Goal: Information Seeking & Learning: Check status

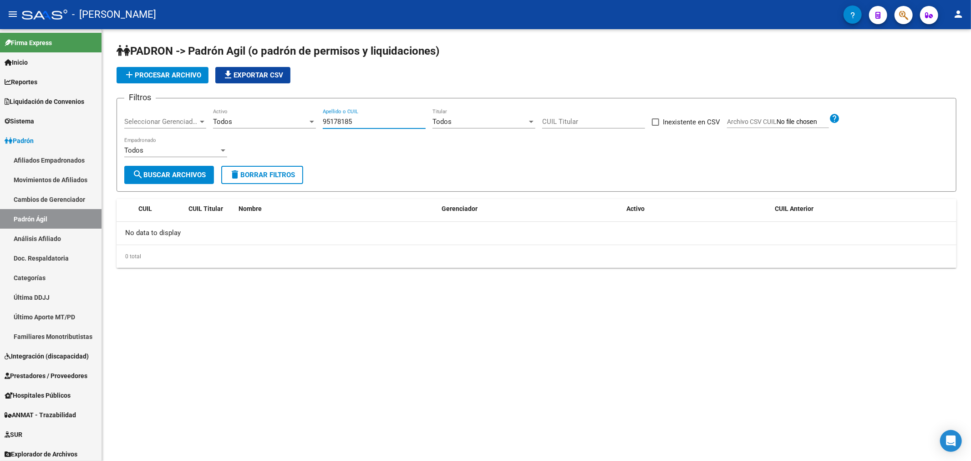
scroll to position [22, 0]
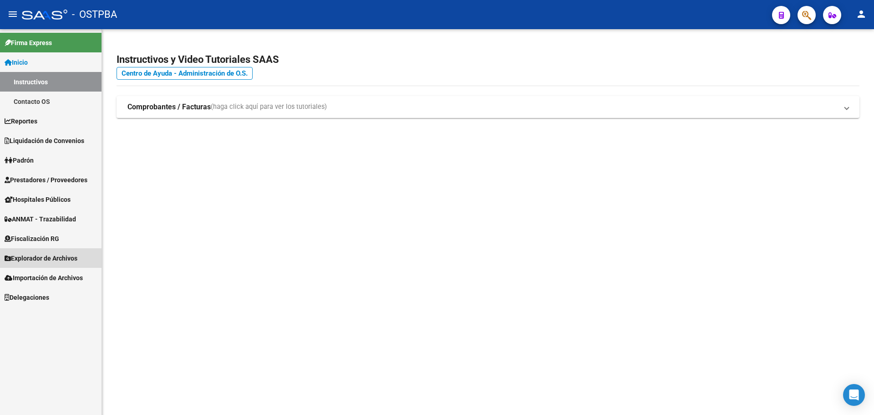
click at [76, 259] on span "Explorador de Archivos" at bounding box center [41, 258] width 73 height 10
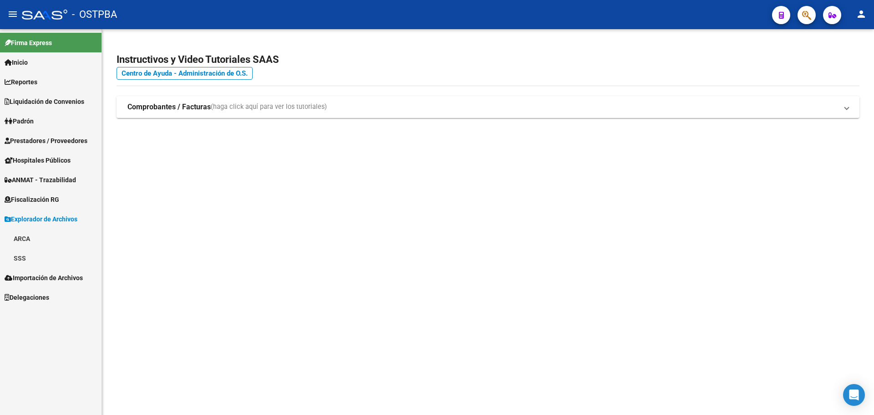
click at [57, 243] on link "ARCA" at bounding box center [50, 238] width 101 height 20
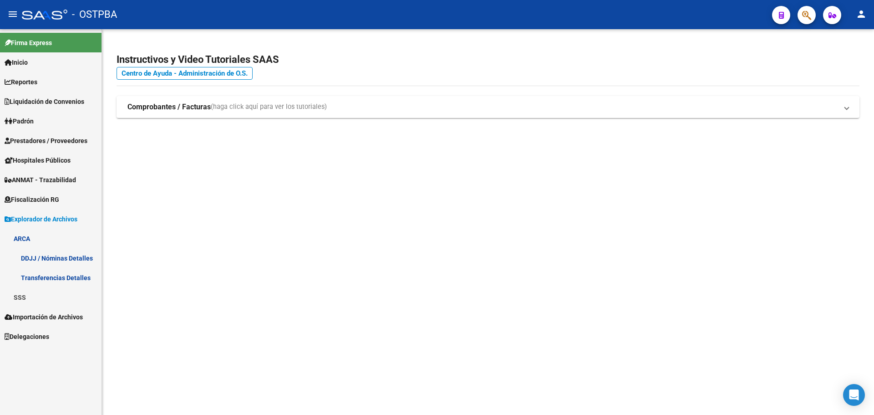
click at [64, 278] on link "Transferencias Detalles" at bounding box center [50, 278] width 101 height 20
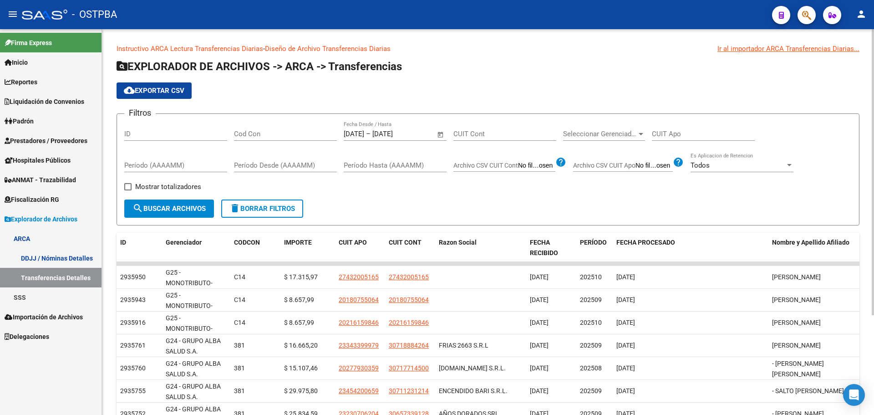
click at [441, 137] on span "Open calendar" at bounding box center [441, 134] width 22 height 22
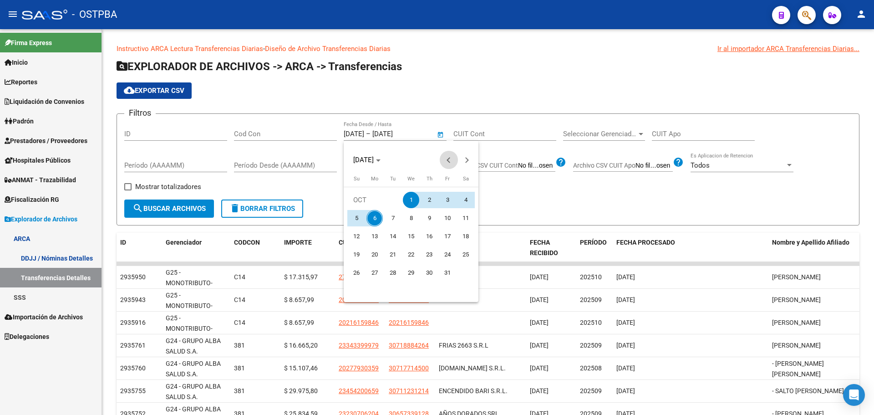
click at [450, 160] on button "Previous month" at bounding box center [449, 160] width 18 height 18
click at [372, 217] on span "1" at bounding box center [374, 218] width 16 height 16
type input "[DATE]"
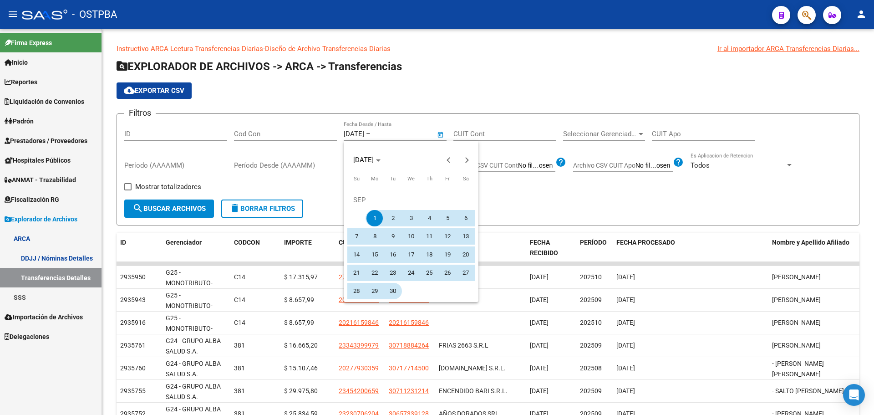
click at [397, 294] on span "30" at bounding box center [393, 291] width 16 height 16
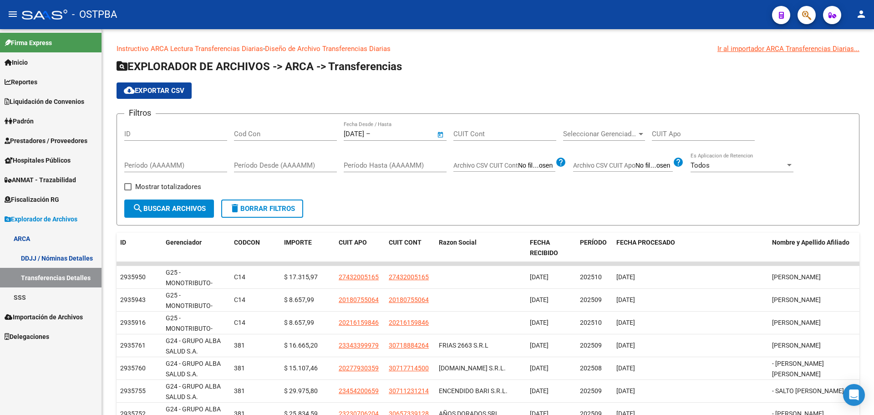
type input "[DATE]"
click at [504, 137] on input "CUIT Cont" at bounding box center [504, 134] width 103 height 8
paste input "20-35946305-8"
type input "20-35946305-8"
click at [173, 209] on span "search Buscar Archivos" at bounding box center [168, 208] width 73 height 8
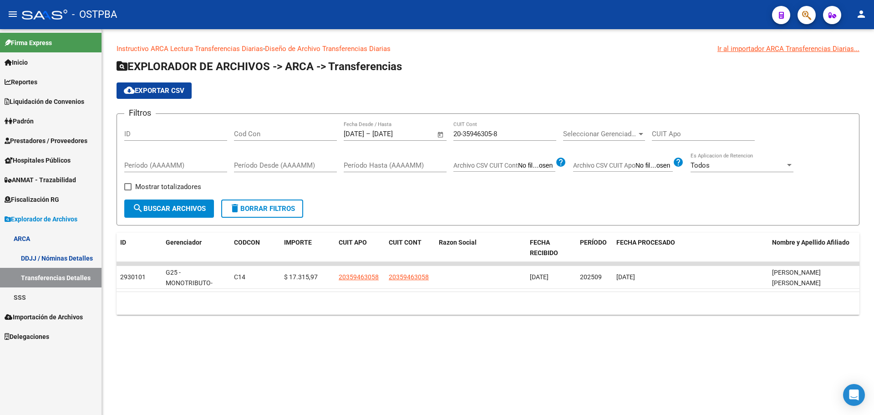
click at [441, 134] on span "Open calendar" at bounding box center [441, 134] width 22 height 22
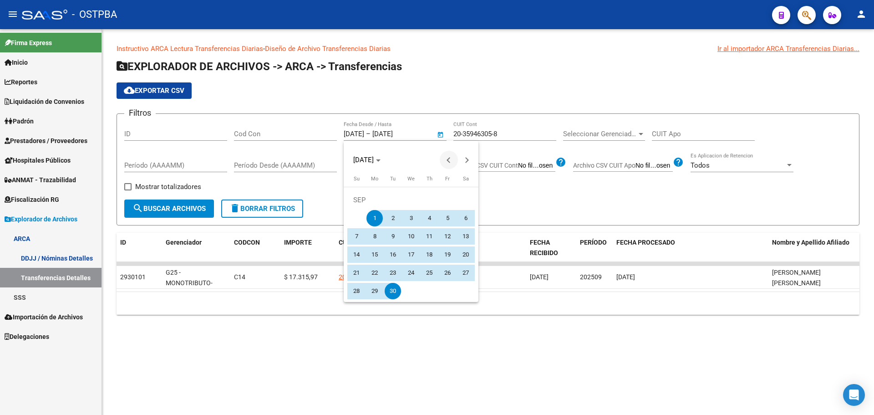
drag, startPoint x: 449, startPoint y: 160, endPoint x: 450, endPoint y: 167, distance: 7.3
click at [449, 160] on button "Previous month" at bounding box center [449, 160] width 18 height 18
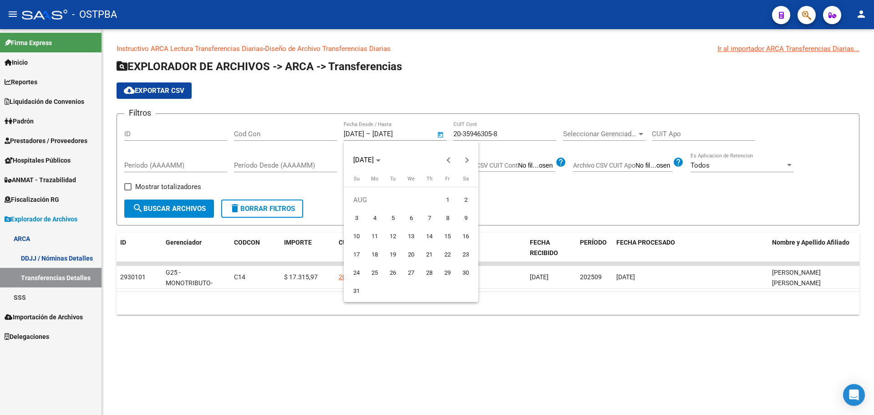
click at [449, 199] on span "1" at bounding box center [447, 200] width 16 height 16
type input "[DATE]"
click at [465, 165] on span "Next month" at bounding box center [467, 160] width 18 height 18
click at [379, 223] on span "6" at bounding box center [374, 218] width 16 height 16
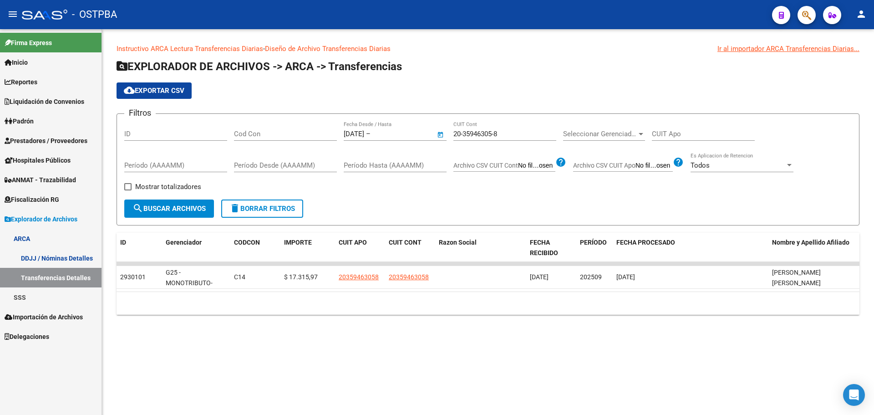
type input "[DATE]"
click at [149, 212] on span "search Buscar Archivos" at bounding box center [168, 208] width 73 height 8
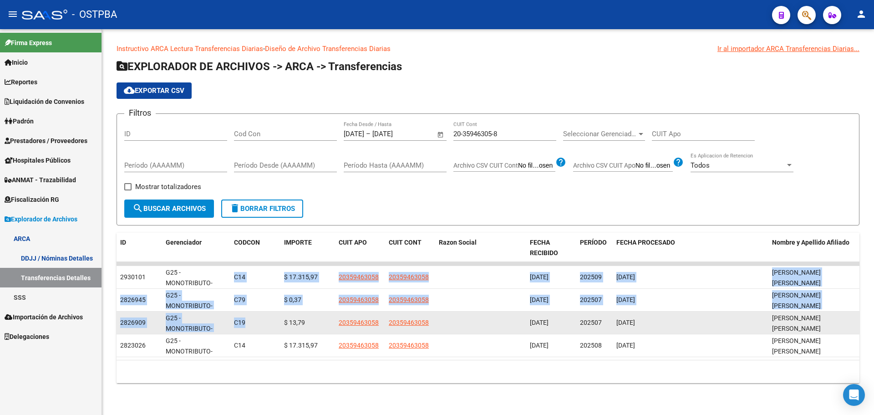
drag, startPoint x: 235, startPoint y: 283, endPoint x: 248, endPoint y: 324, distance: 42.9
click at [248, 324] on datatable-scroller "2930101 G25 - MONOTRIBUTO- GRUPO ALBA SALUD C14 $ 17.315,97 20359463058 2035946…" at bounding box center [488, 309] width 743 height 95
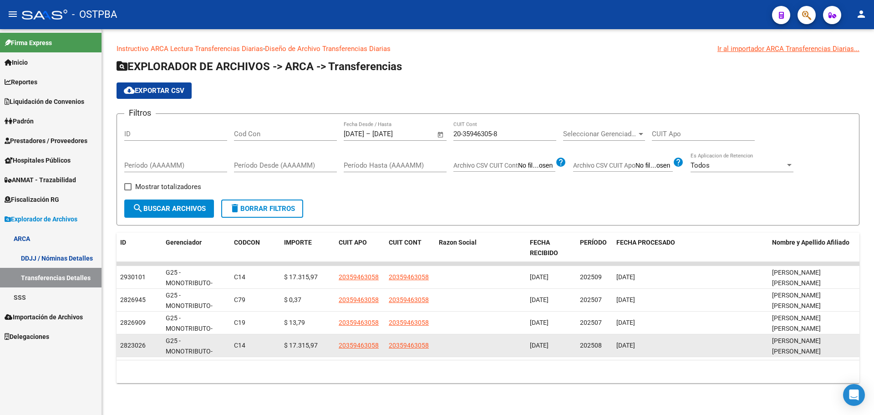
click at [262, 344] on datatable-body-cell at bounding box center [271, 345] width 18 height 22
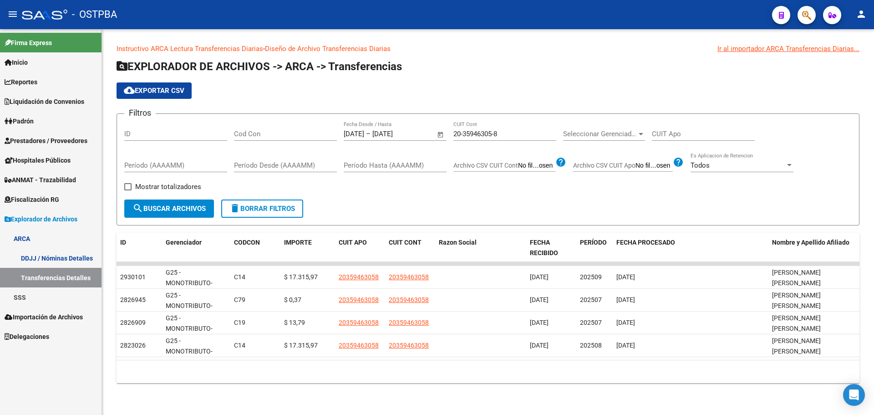
click at [487, 140] on div "20-35946305-8 CUIT Cont" at bounding box center [504, 131] width 103 height 20
click at [487, 134] on input "20-35946305-8" at bounding box center [504, 134] width 103 height 8
paste input "0669197-0"
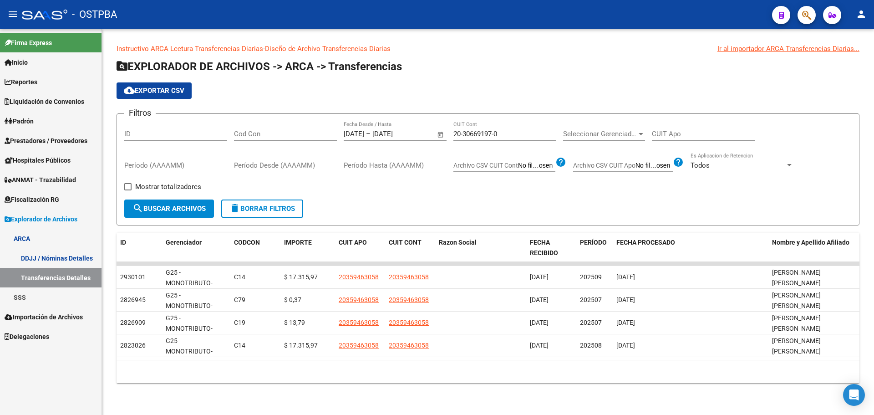
click at [154, 223] on form "Filtros ID Cod Con [DATE] [DATE] – [DATE] Fecha fin Fecha Desde / Hasta 20-3066…" at bounding box center [488, 169] width 743 height 112
click at [166, 208] on span "search Buscar Archivos" at bounding box center [168, 208] width 73 height 8
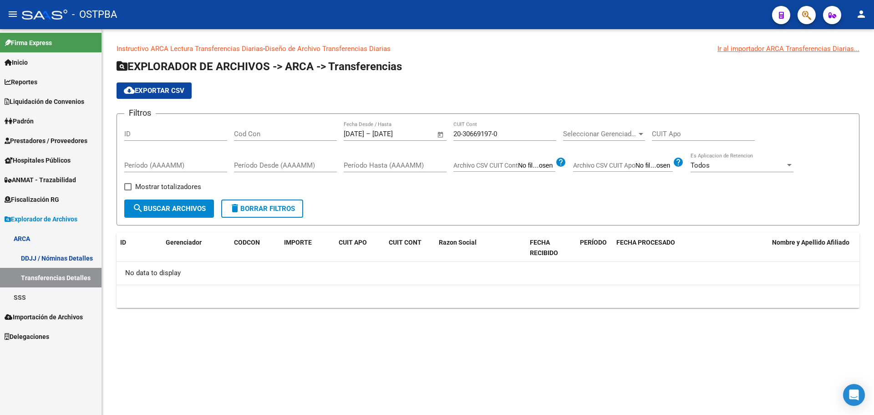
click at [479, 133] on input "20-30669197-0" at bounding box center [504, 134] width 103 height 8
paste input "27793035-9"
click at [171, 212] on span "search Buscar Archivos" at bounding box center [168, 208] width 73 height 8
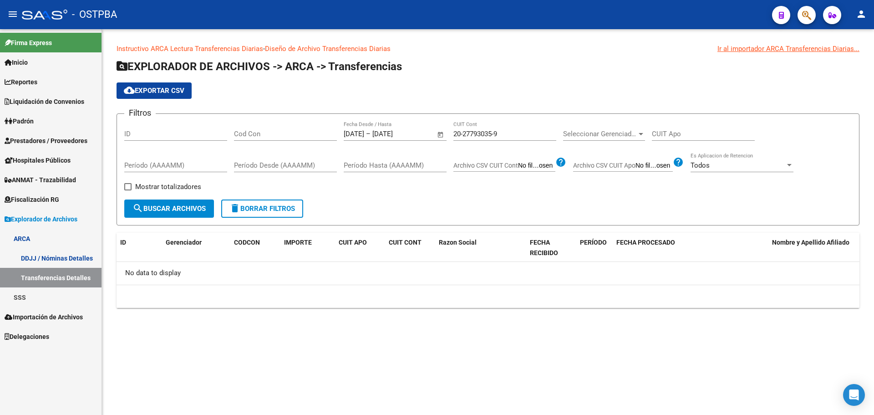
click at [473, 129] on div "20-27793035-9 CUIT Cont" at bounding box center [504, 131] width 103 height 20
click at [475, 132] on input "20-27793035-9" at bounding box center [504, 134] width 103 height 8
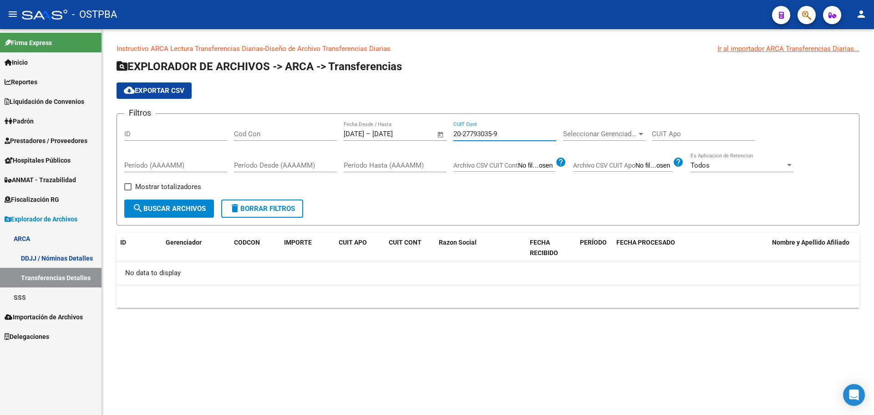
paste input "36921641-5"
click at [166, 214] on button "search Buscar Archivos" at bounding box center [169, 208] width 90 height 18
click at [472, 134] on input "20-36921641-5" at bounding box center [504, 134] width 103 height 8
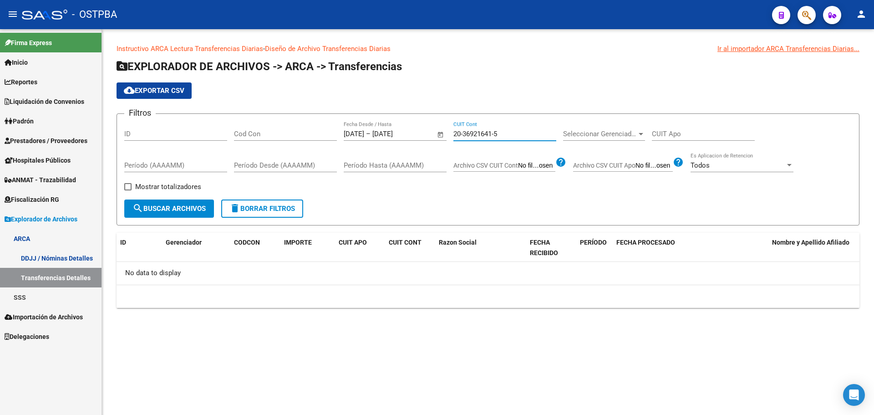
paste input "27793035-9"
click at [166, 207] on span "search Buscar Archivos" at bounding box center [168, 208] width 73 height 8
click at [485, 140] on div "20-27793035-9 CUIT Cont" at bounding box center [504, 131] width 103 height 20
click at [487, 137] on input "20-27793035-9" at bounding box center [504, 134] width 103 height 8
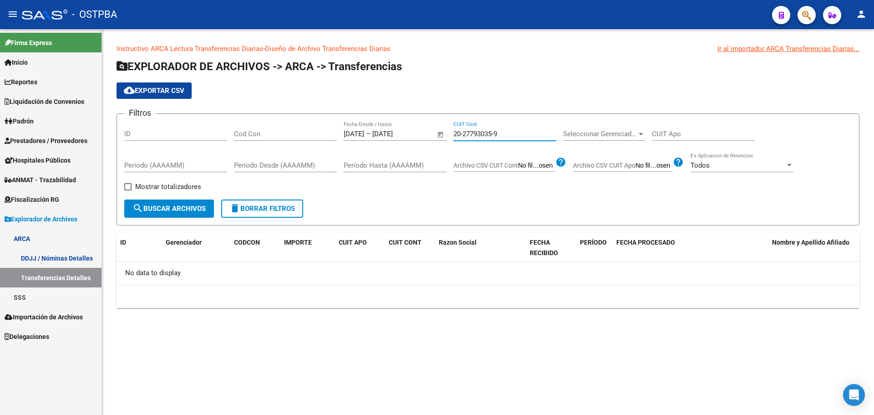
click at [487, 137] on input "20-27793035-9" at bounding box center [504, 134] width 103 height 8
paste input "343348-2"
type input "20-27343348-2"
click at [190, 210] on span "search Buscar Archivos" at bounding box center [168, 208] width 73 height 8
click at [423, 221] on form "Filtros ID Cod Con [DATE] [DATE] – [DATE] Fecha fin Fecha Desde / Hasta 20-2734…" at bounding box center [488, 169] width 743 height 112
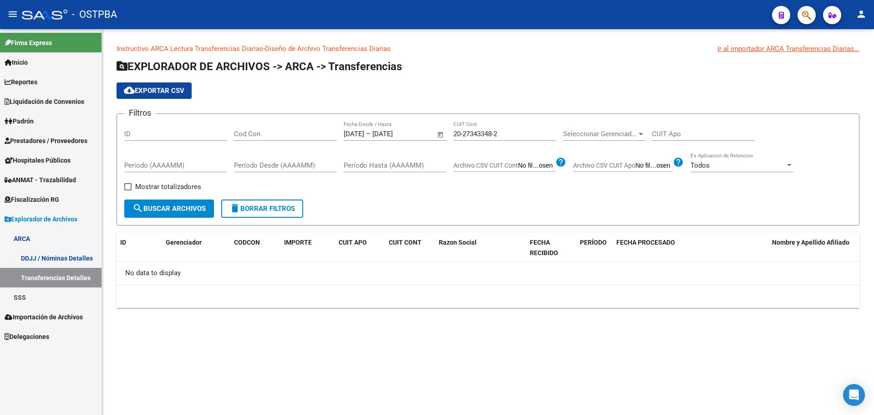
click at [559, 137] on div "Filtros ID Cod Con [DATE] [DATE] – [DATE] Fecha fin Fecha Desde / Hasta 20-2734…" at bounding box center [487, 160] width 727 height 78
click at [584, 131] on span "Seleccionar Gerenciador" at bounding box center [600, 134] width 74 height 8
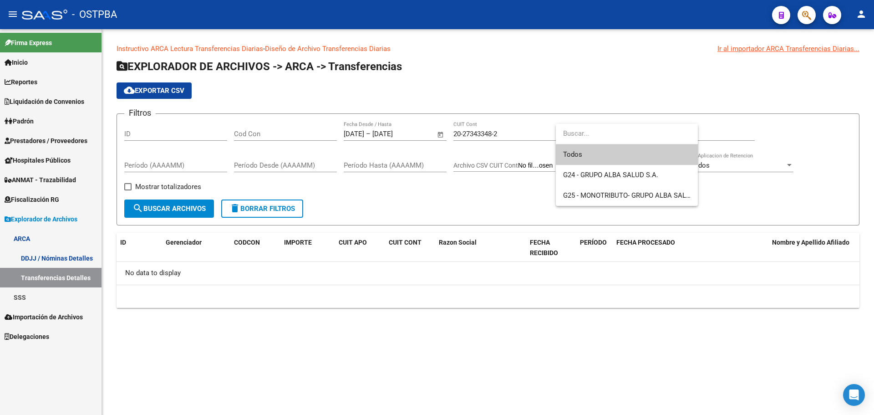
click at [513, 200] on div at bounding box center [437, 207] width 874 height 415
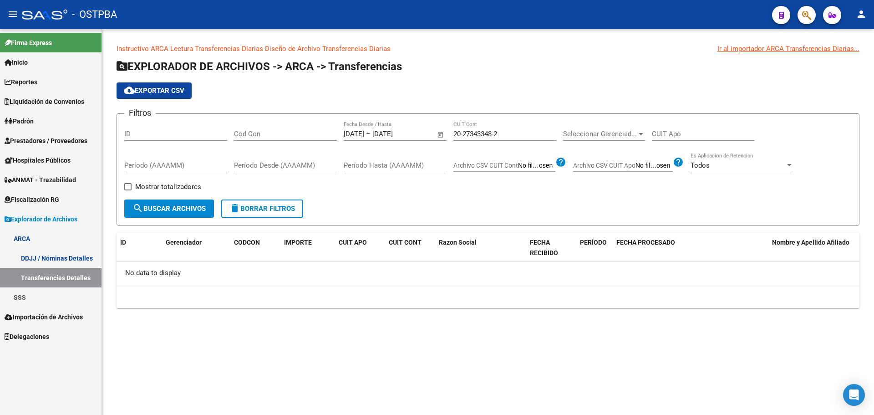
click at [292, 333] on div "Instructivo ARCA Lectura Transferencias Diarias - Diseño de Archivo Transferenc…" at bounding box center [488, 183] width 772 height 308
